Goal: Information Seeking & Learning: Understand process/instructions

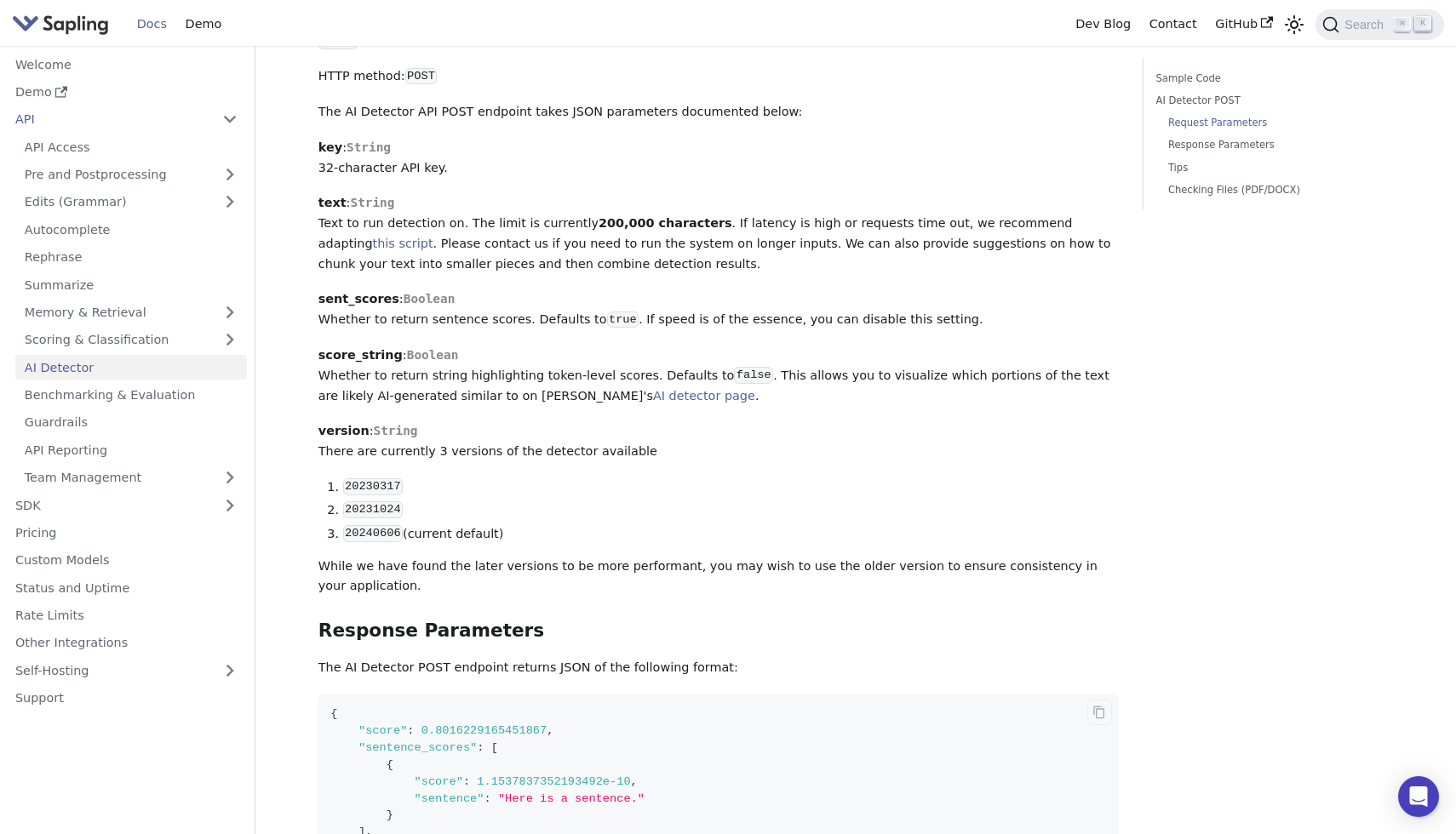
scroll to position [819, 0]
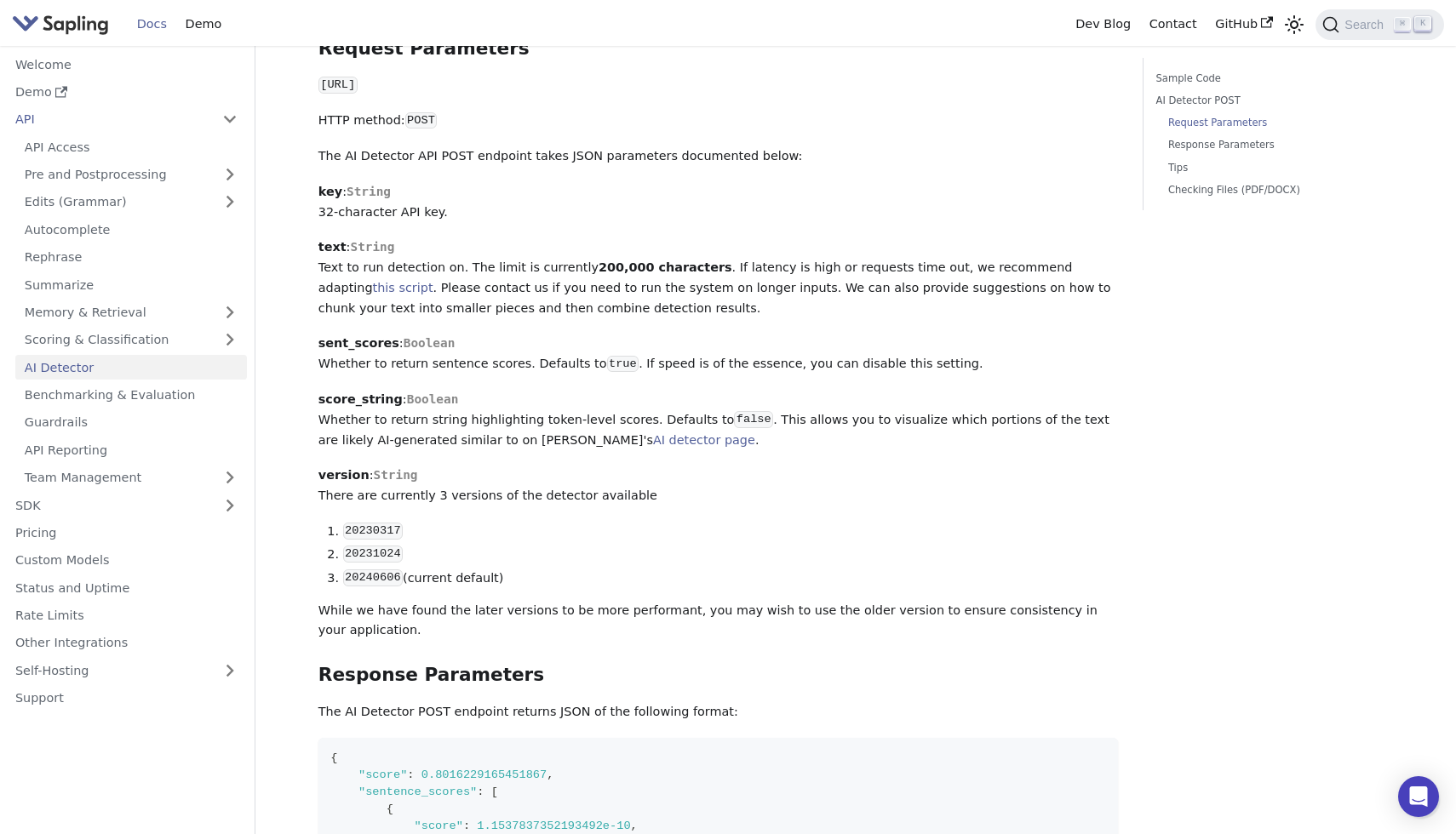
click at [496, 336] on div "AI Detector The endpoint computes the probability that a piece of text is AI-ge…" at bounding box center [719, 526] width 800 height 2507
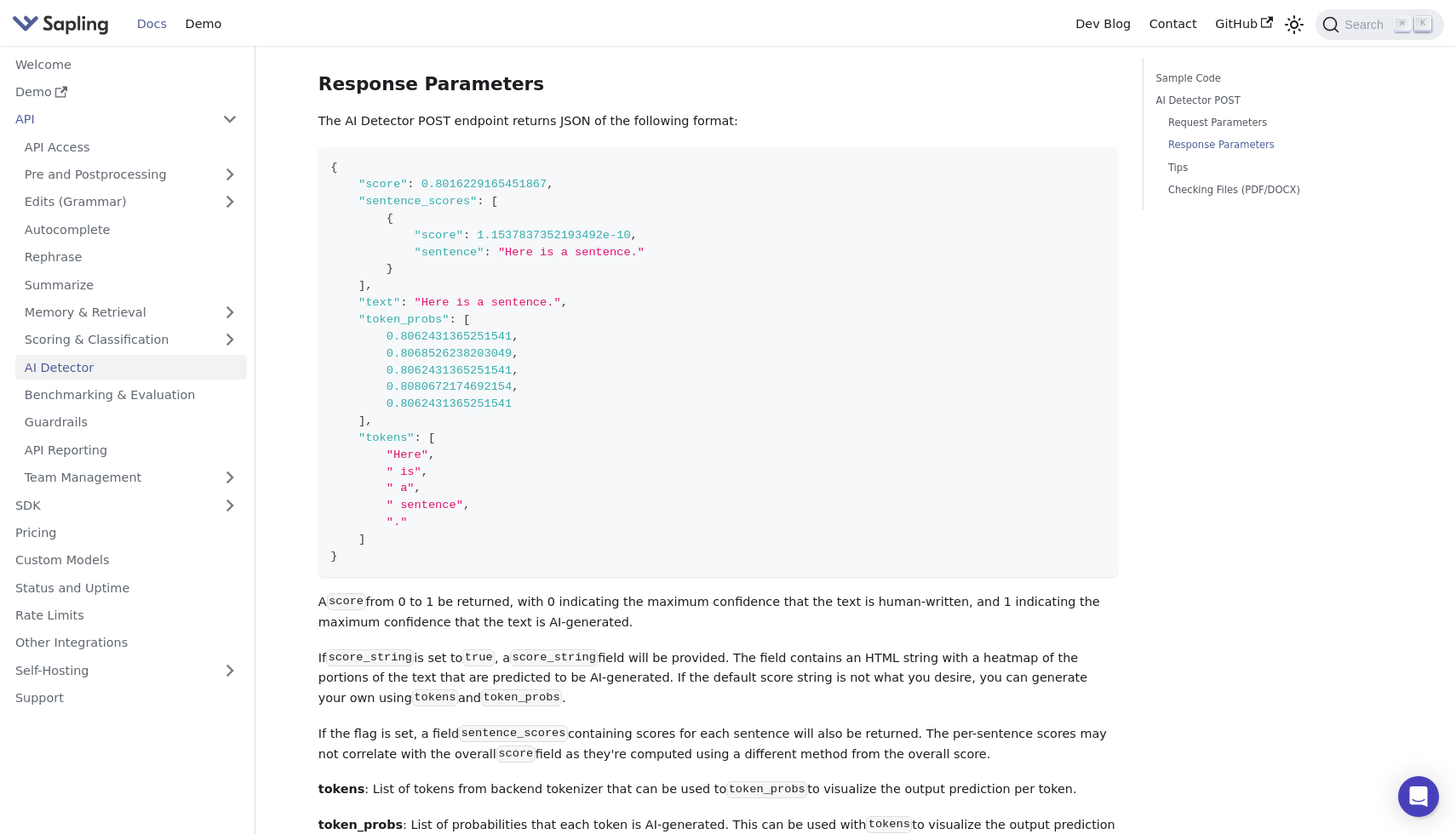
scroll to position [1407, 0]
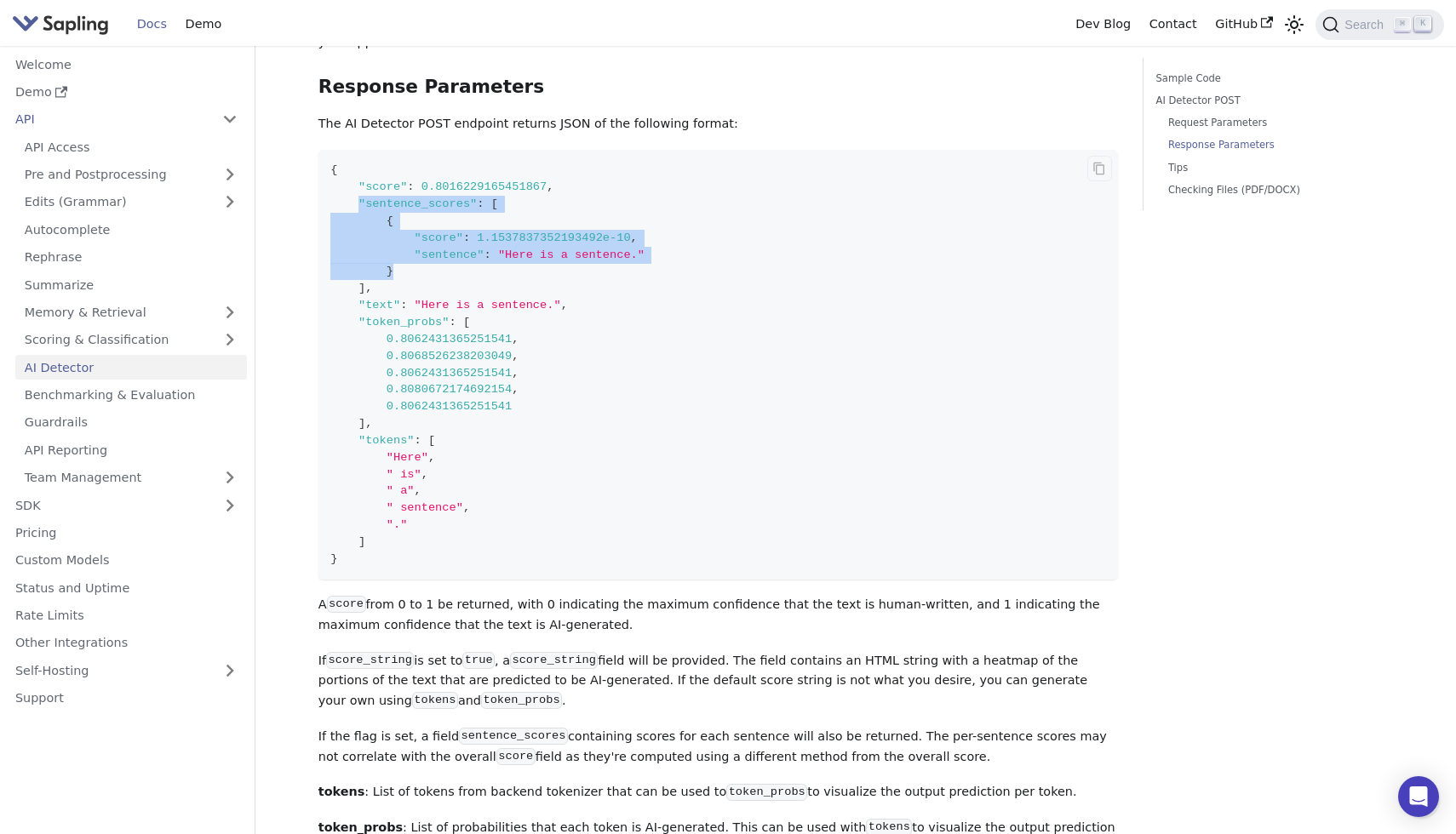
drag, startPoint x: 356, startPoint y: 164, endPoint x: 517, endPoint y: 236, distance: 176.4
click at [517, 236] on code "{ "score" : 0.8016229165451867 , "sentence_scores" : [ { "score" : 1.1537837352…" at bounding box center [719, 364] width 800 height 430
copy code ""sentence_scores" : [ { "score" : 1.1537837352193492e-10 , "sentence" : "Here i…"
